Goal: Task Accomplishment & Management: Use online tool/utility

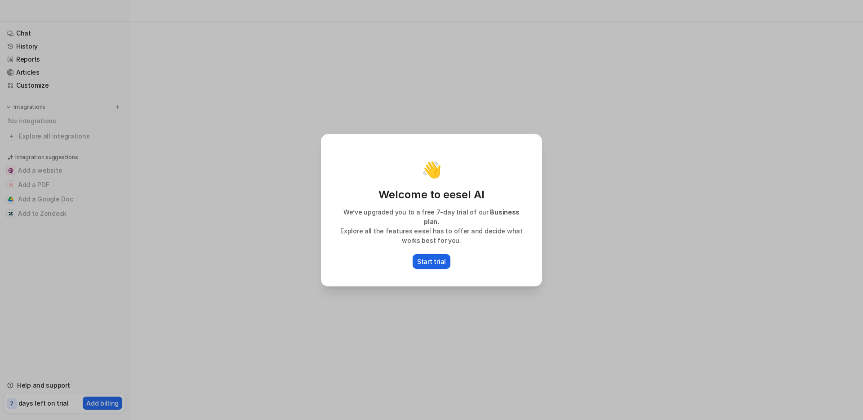
click at [436, 257] on p "Start trial" at bounding box center [431, 261] width 29 height 9
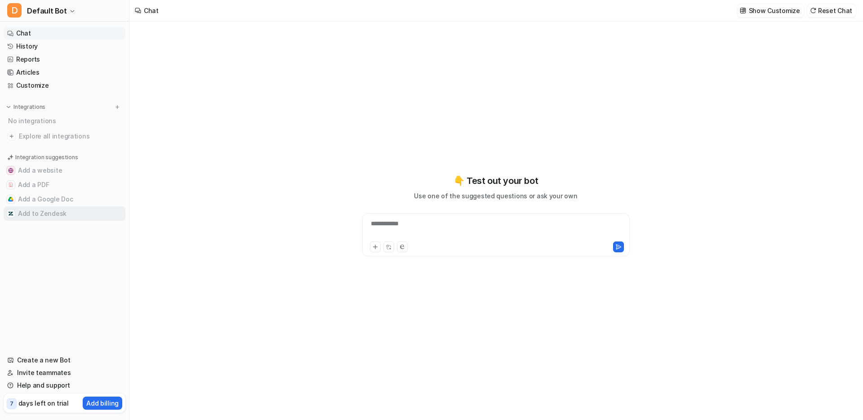
type textarea "**********"
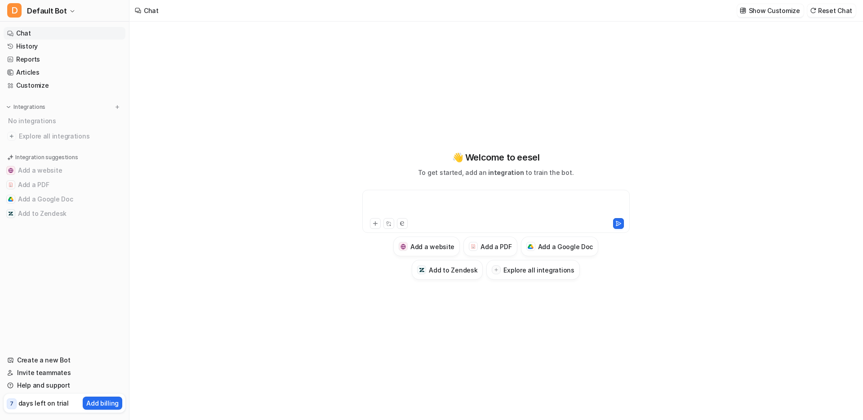
click at [530, 204] on div at bounding box center [495, 205] width 263 height 21
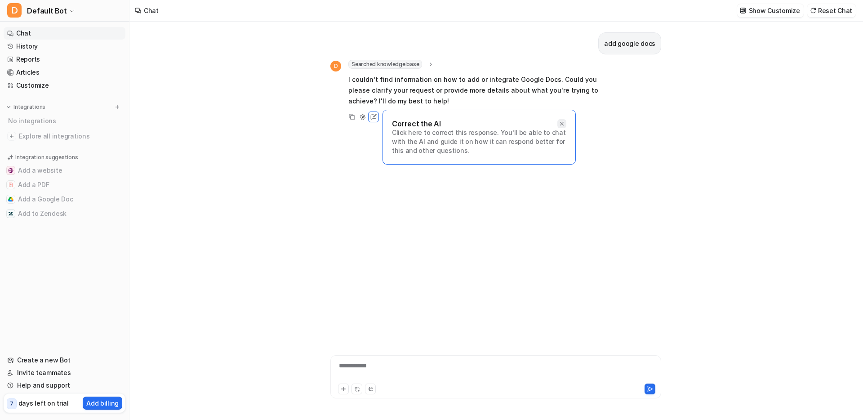
click at [564, 123] on icon at bounding box center [562, 123] width 6 height 6
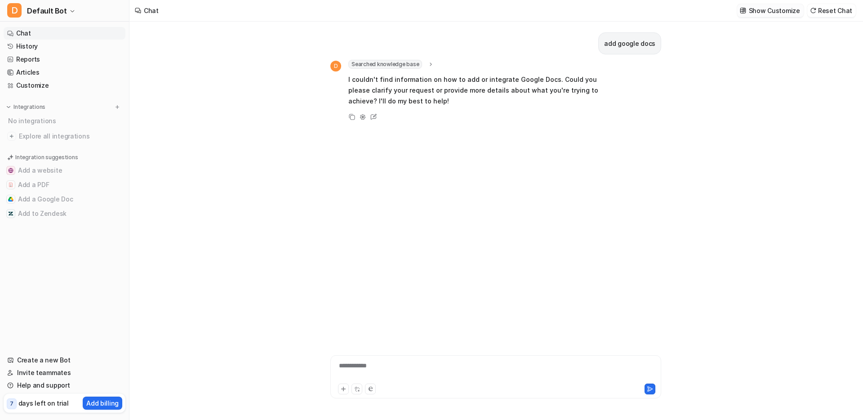
click at [746, 13] on img at bounding box center [743, 10] width 6 height 7
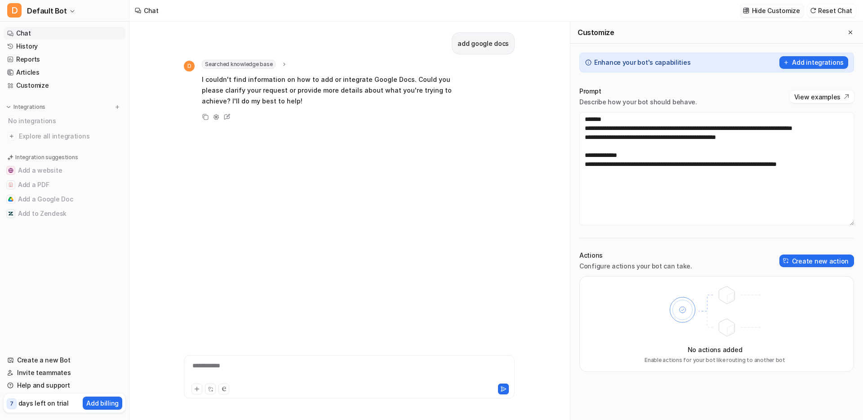
click at [749, 13] on img at bounding box center [746, 10] width 6 height 7
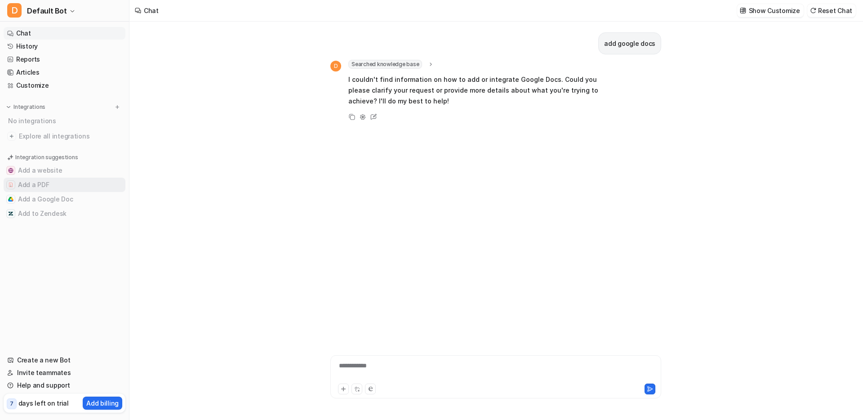
click at [85, 185] on button "Add a PDF" at bounding box center [65, 185] width 122 height 14
click at [77, 199] on button "Add a Google Doc" at bounding box center [65, 199] width 122 height 14
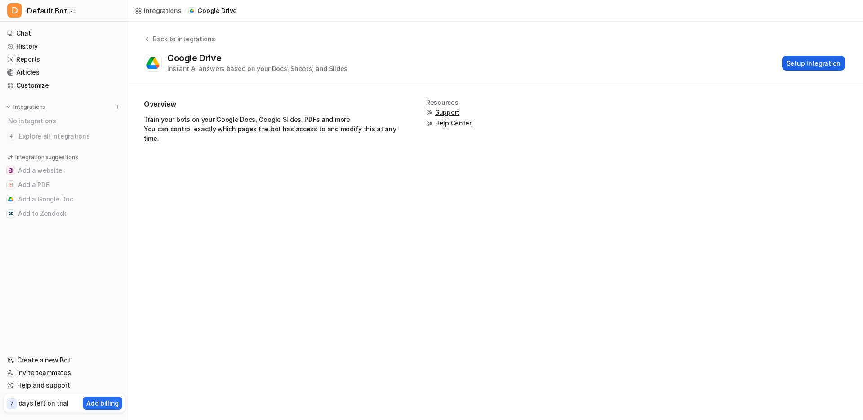
click at [826, 61] on button "Setup Integration" at bounding box center [813, 63] width 63 height 15
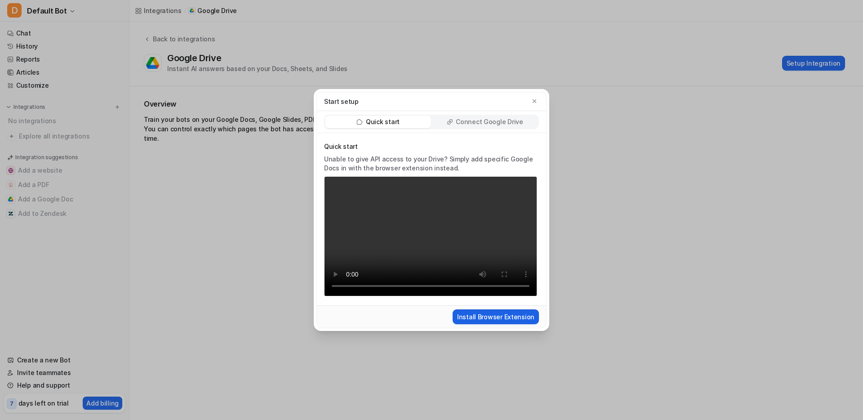
click at [488, 315] on button "Install Browser Extension" at bounding box center [496, 316] width 86 height 15
